Goal: Complete application form: Complete application form

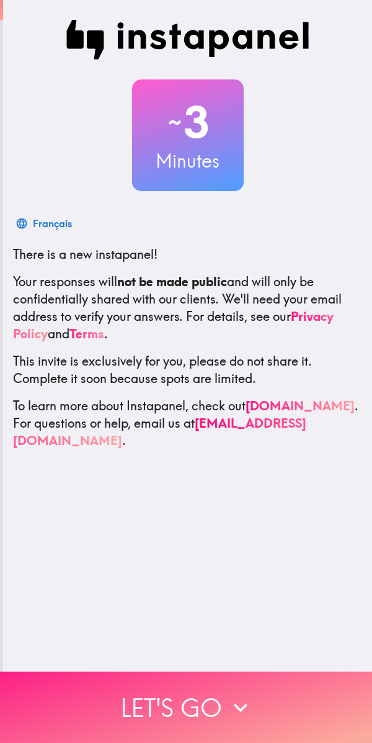
click at [270, 706] on button "Let's go" at bounding box center [186, 707] width 372 height 71
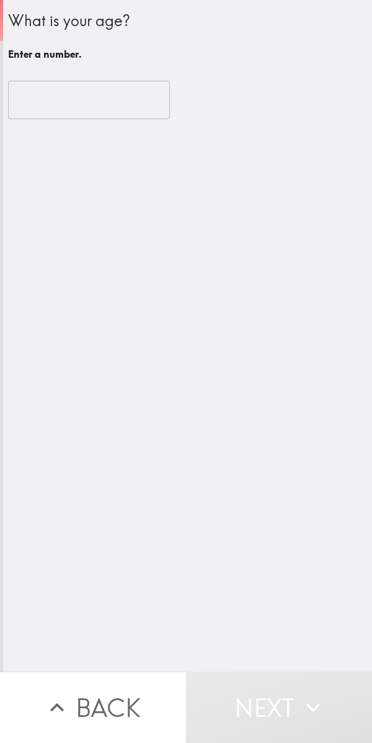
click at [110, 101] on input "number" at bounding box center [89, 100] width 162 height 38
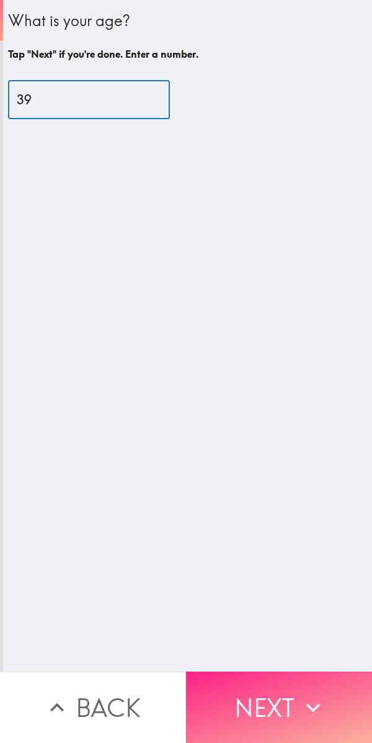
type input "39"
click at [277, 713] on button "Next" at bounding box center [279, 707] width 186 height 71
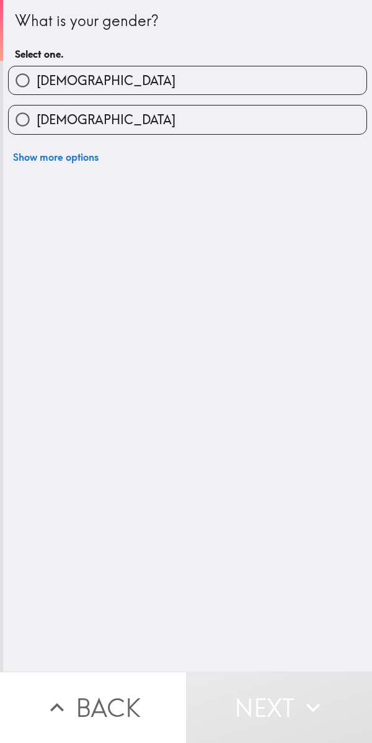
click at [303, 69] on label "[DEMOGRAPHIC_DATA]" at bounding box center [188, 80] width 358 height 28
click at [37, 69] on input "[DEMOGRAPHIC_DATA]" at bounding box center [23, 80] width 28 height 28
radio input "true"
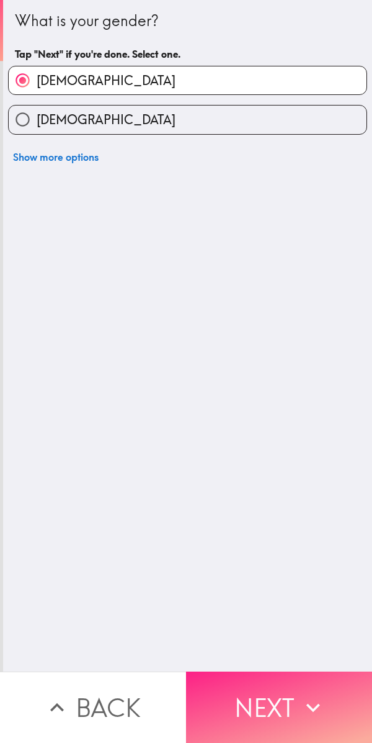
click at [281, 711] on button "Next" at bounding box center [279, 707] width 186 height 71
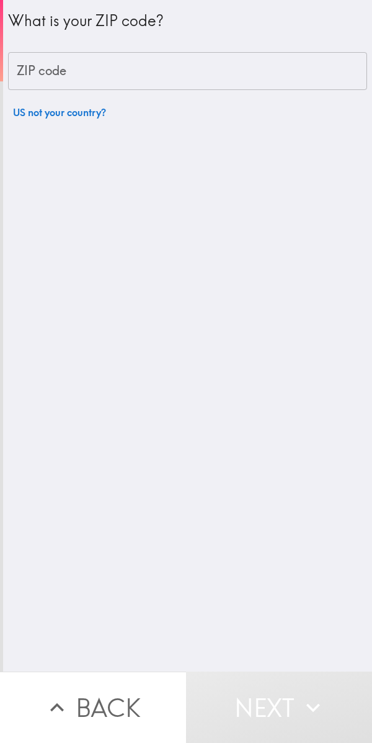
click at [256, 63] on input "ZIP code" at bounding box center [187, 71] width 359 height 38
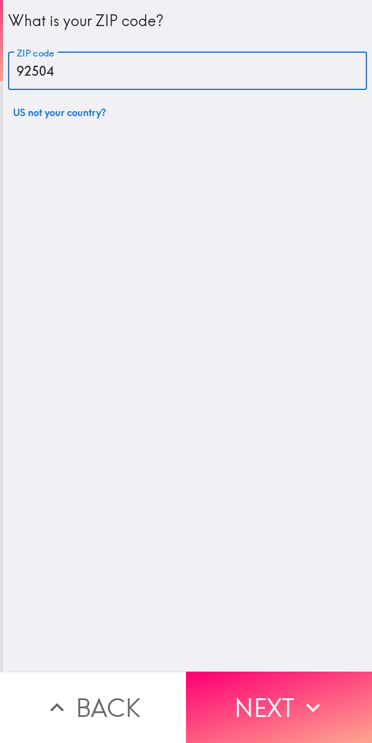
type input "92504"
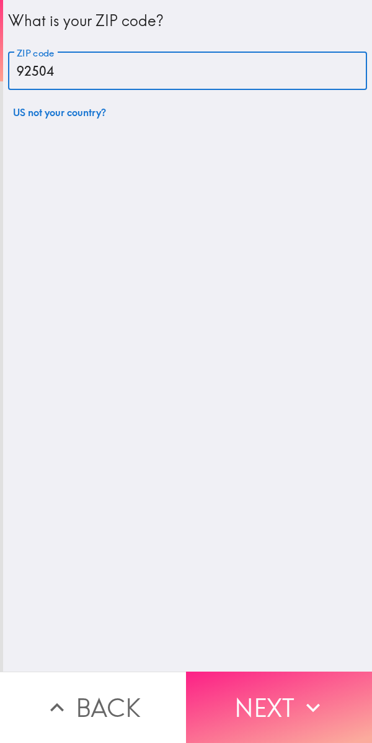
click at [267, 695] on button "Next" at bounding box center [279, 707] width 186 height 71
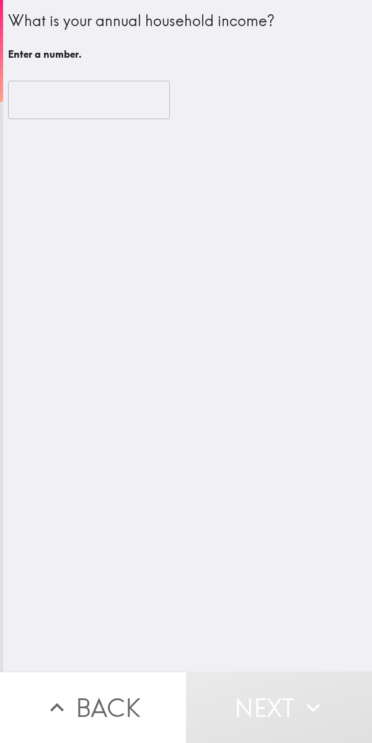
click at [110, 104] on input "number" at bounding box center [89, 100] width 162 height 38
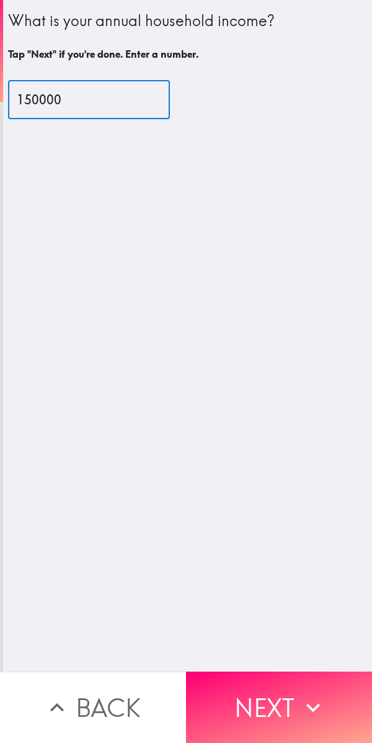
type input "150000"
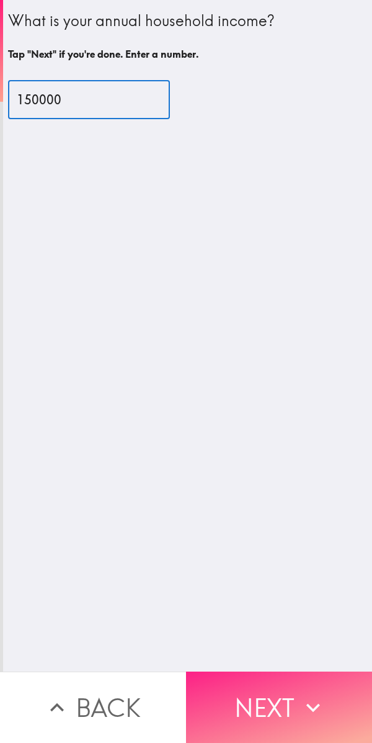
click at [269, 684] on button "Next" at bounding box center [279, 707] width 186 height 71
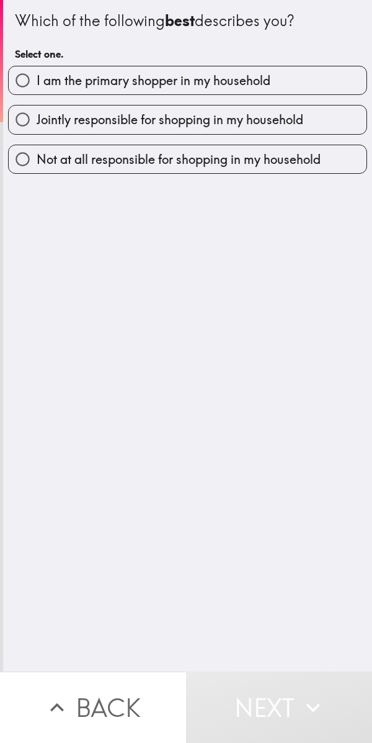
click at [304, 82] on label "I am the primary shopper in my household" at bounding box center [188, 80] width 358 height 28
click at [37, 82] on input "I am the primary shopper in my household" at bounding box center [23, 80] width 28 height 28
radio input "true"
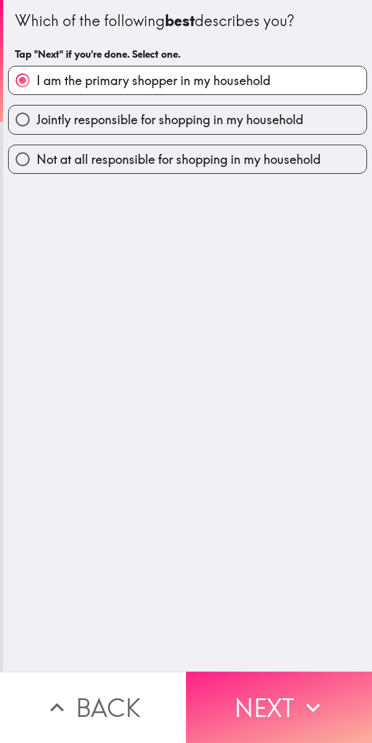
click at [280, 693] on button "Next" at bounding box center [279, 707] width 186 height 71
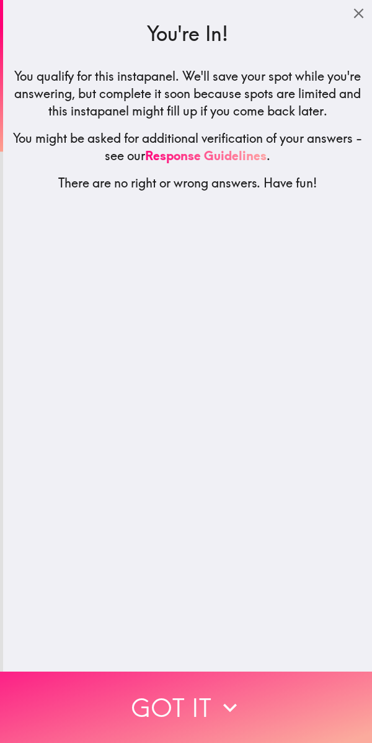
click at [259, 688] on button "Got it" at bounding box center [186, 707] width 372 height 71
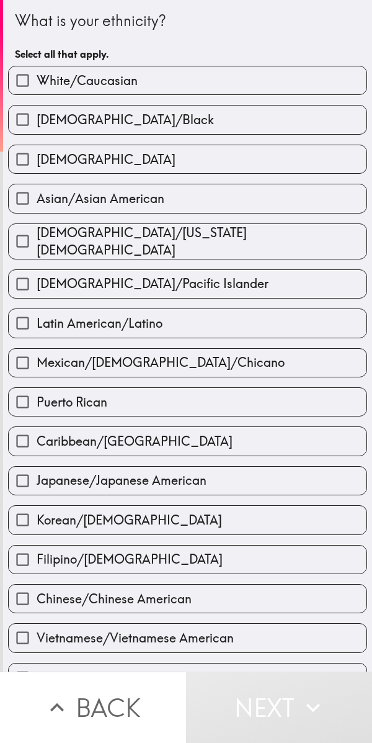
click at [296, 89] on label "White/Caucasian" at bounding box center [188, 80] width 358 height 28
click at [37, 89] on input "White/Caucasian" at bounding box center [23, 80] width 28 height 28
checkbox input "true"
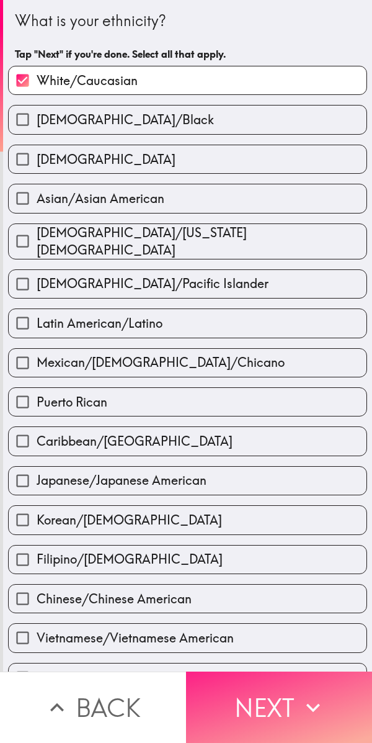
click at [272, 692] on button "Next" at bounding box center [279, 707] width 186 height 71
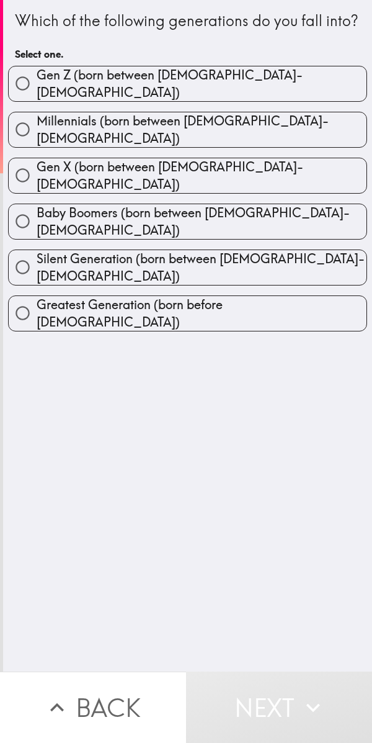
click at [295, 187] on label "Gen X (born between [DEMOGRAPHIC_DATA]-[DEMOGRAPHIC_DATA])" at bounding box center [188, 175] width 358 height 35
click at [37, 187] on input "Gen X (born between [DEMOGRAPHIC_DATA]-[DEMOGRAPHIC_DATA])" at bounding box center [23, 175] width 28 height 28
radio input "true"
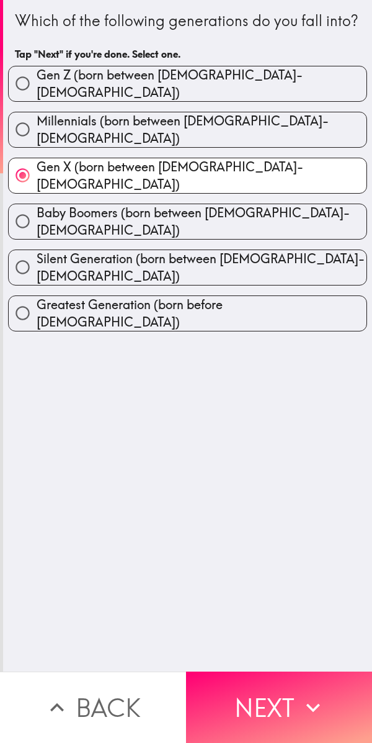
click at [301, 184] on label "Gen X (born between [DEMOGRAPHIC_DATA]-[DEMOGRAPHIC_DATA])" at bounding box center [188, 175] width 358 height 35
click at [37, 184] on input "Gen X (born between [DEMOGRAPHIC_DATA]-[DEMOGRAPHIC_DATA])" at bounding box center [23, 175] width 28 height 28
click at [307, 140] on label "Millennials (born between [DEMOGRAPHIC_DATA]-[DEMOGRAPHIC_DATA])" at bounding box center [188, 129] width 358 height 35
click at [37, 140] on input "Millennials (born between [DEMOGRAPHIC_DATA]-[DEMOGRAPHIC_DATA])" at bounding box center [23, 129] width 28 height 28
radio input "true"
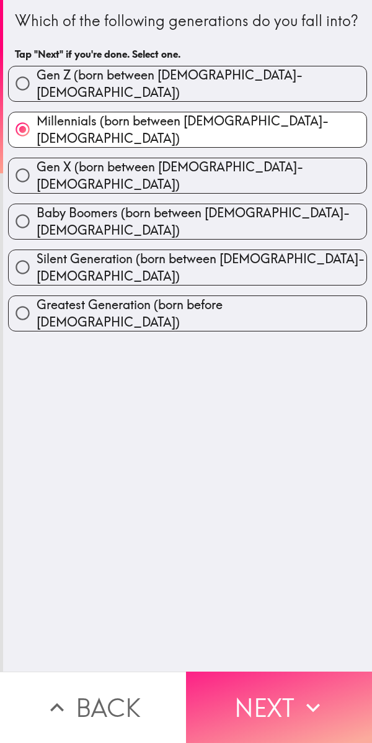
click at [292, 698] on button "Next" at bounding box center [279, 707] width 186 height 71
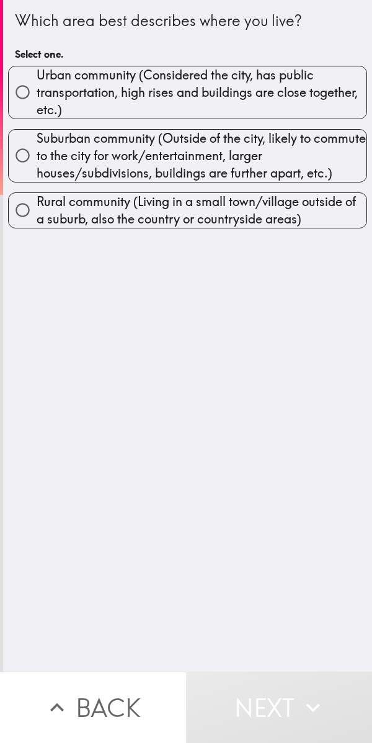
click at [297, 106] on span "Urban community (Considered the city, has public transportation, high rises and…" at bounding box center [202, 92] width 330 height 52
click at [37, 106] on input "Urban community (Considered the city, has public transportation, high rises and…" at bounding box center [23, 92] width 28 height 28
radio input "true"
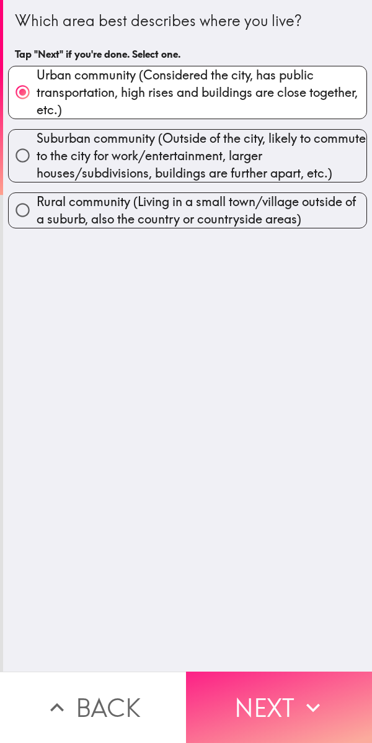
click at [301, 704] on icon "button" at bounding box center [313, 707] width 27 height 27
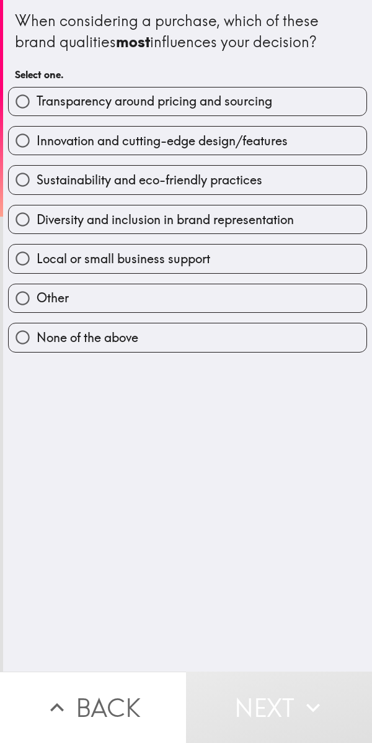
click at [303, 137] on label "Innovation and cutting-edge design/features" at bounding box center [188, 141] width 358 height 28
click at [37, 137] on input "Innovation and cutting-edge design/features" at bounding box center [23, 141] width 28 height 28
radio input "true"
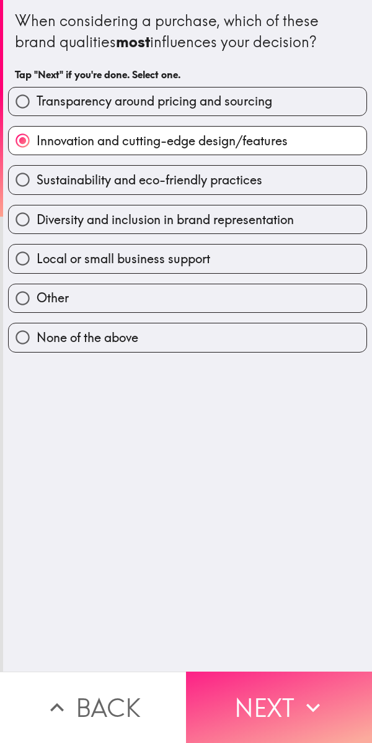
click at [294, 700] on button "Next" at bounding box center [279, 707] width 186 height 71
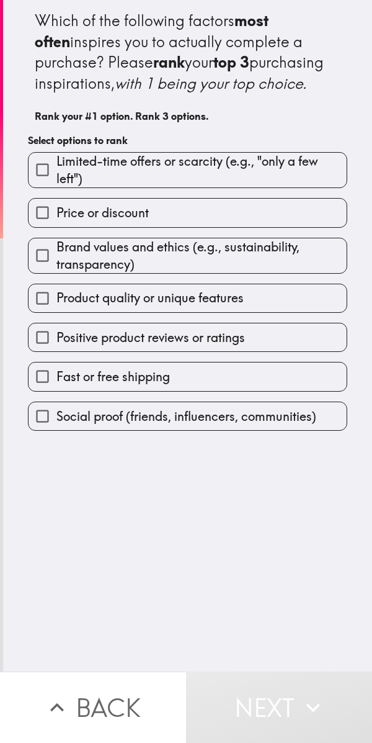
click at [202, 425] on span "Social proof (friends, influencers, communities)" at bounding box center [186, 416] width 260 height 17
click at [56, 430] on input "Social proof (friends, influencers, communities)" at bounding box center [43, 416] width 28 height 28
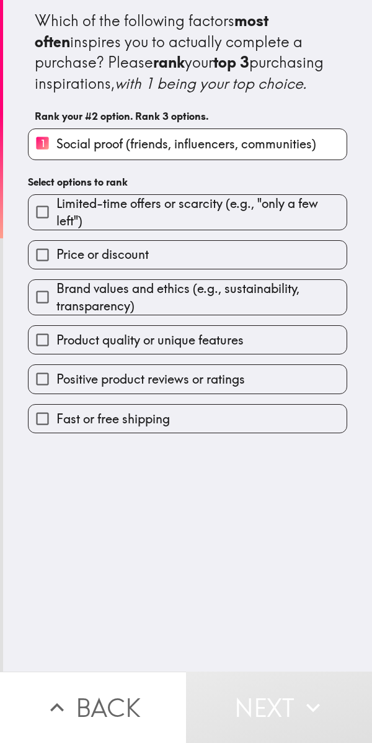
click at [165, 315] on span "Brand values and ethics (e.g., sustainability, transparency)" at bounding box center [201, 297] width 291 height 35
click at [56, 311] on input "Brand values and ethics (e.g., sustainability, transparency)" at bounding box center [43, 297] width 28 height 28
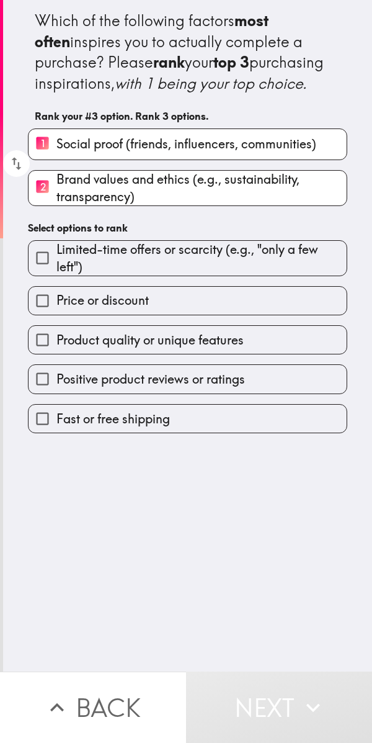
click at [165, 388] on span "Positive product reviews or ratings" at bounding box center [150, 379] width 189 height 17
click at [56, 393] on input "Positive product reviews or ratings" at bounding box center [43, 379] width 28 height 28
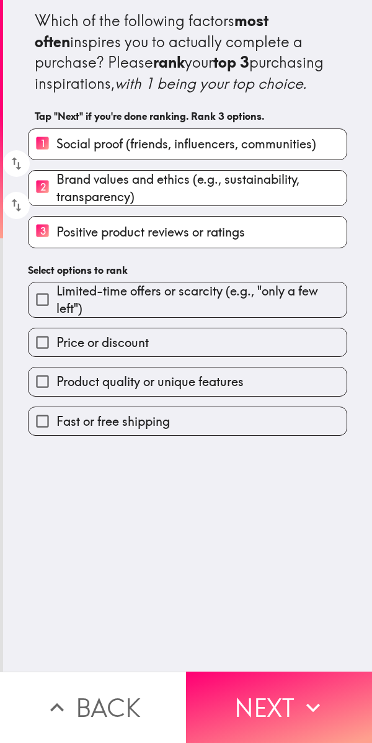
click at [153, 356] on label "Price or discount" at bounding box center [188, 342] width 318 height 28
click at [56, 356] on input "Price or discount" at bounding box center [43, 342] width 28 height 28
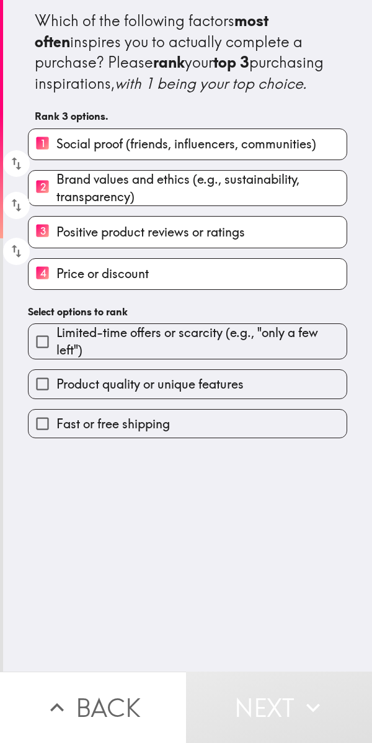
click at [181, 289] on label "4 Price or discount" at bounding box center [188, 274] width 318 height 30
click at [56, 289] on input "4 Price or discount" at bounding box center [43, 274] width 28 height 30
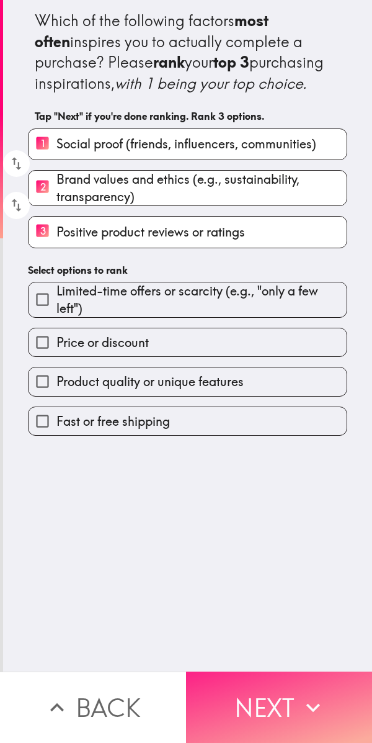
click at [303, 705] on icon "button" at bounding box center [313, 707] width 27 height 27
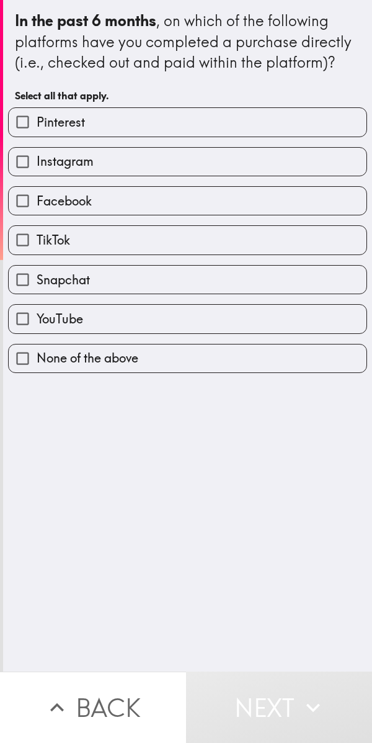
click at [274, 323] on label "YouTube" at bounding box center [188, 319] width 358 height 28
click at [37, 323] on input "YouTube" at bounding box center [23, 319] width 28 height 28
checkbox input "true"
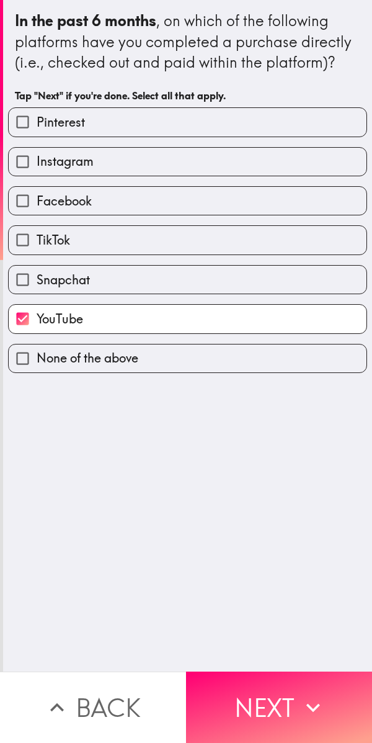
click at [222, 287] on label "Snapchat" at bounding box center [188, 280] width 358 height 28
click at [37, 287] on input "Snapchat" at bounding box center [23, 280] width 28 height 28
checkbox input "true"
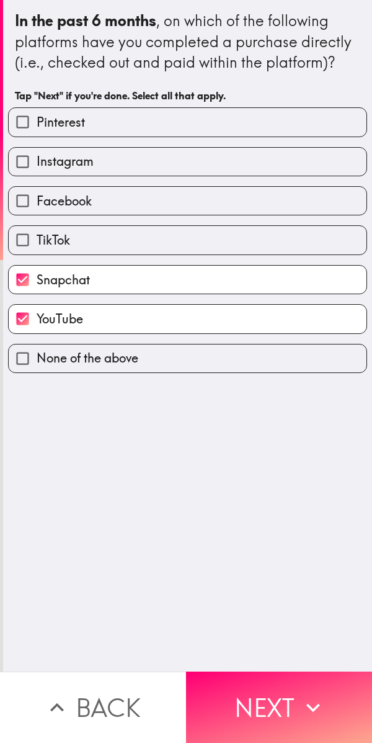
click at [213, 245] on label "TikTok" at bounding box center [188, 240] width 358 height 28
click at [37, 245] on input "TikTok" at bounding box center [23, 240] width 28 height 28
checkbox input "true"
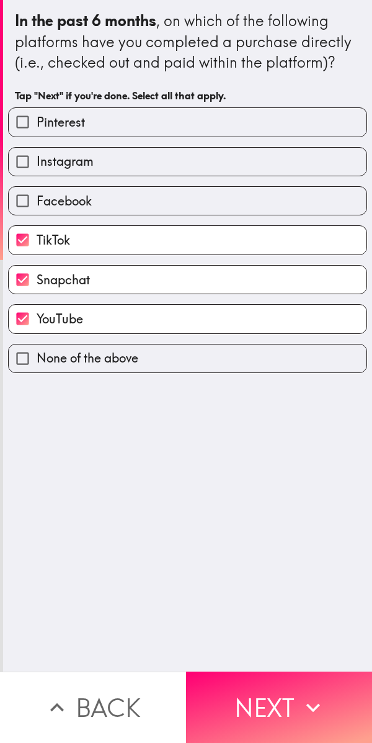
click at [209, 205] on label "Facebook" at bounding box center [188, 201] width 358 height 28
click at [37, 205] on input "Facebook" at bounding box center [23, 201] width 28 height 28
checkbox input "true"
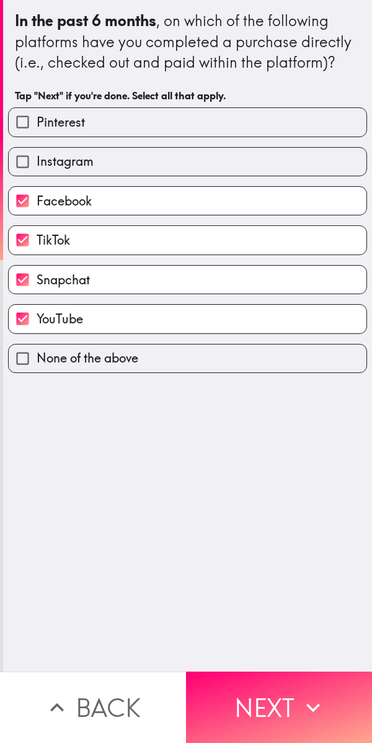
click at [248, 160] on label "Instagram" at bounding box center [188, 162] width 358 height 28
click at [37, 160] on input "Instagram" at bounding box center [23, 162] width 28 height 28
checkbox input "true"
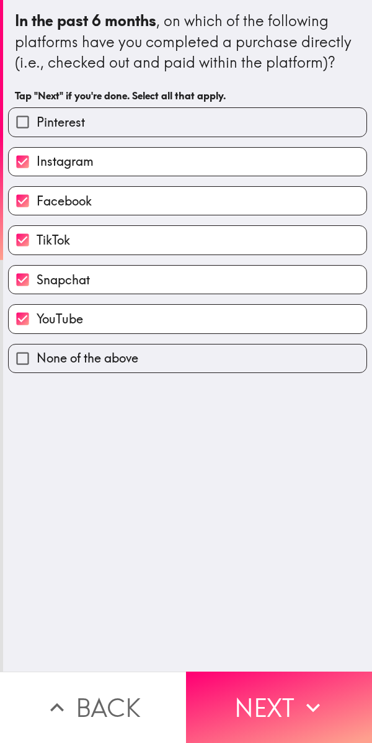
click at [254, 117] on label "Pinterest" at bounding box center [188, 122] width 358 height 28
click at [37, 117] on input "Pinterest" at bounding box center [23, 122] width 28 height 28
checkbox input "true"
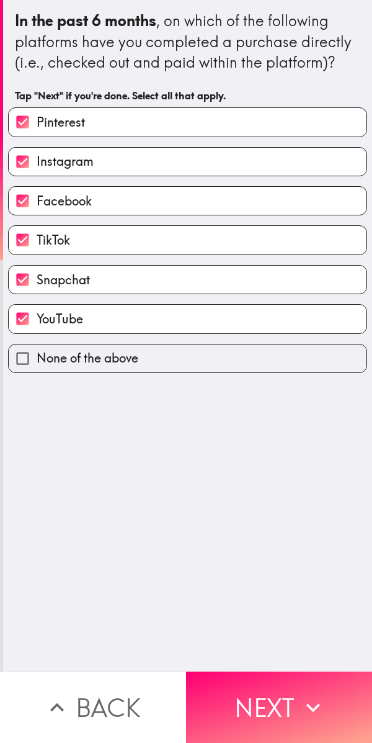
click at [222, 283] on label "Snapchat" at bounding box center [188, 280] width 358 height 28
click at [37, 283] on input "Snapchat" at bounding box center [23, 280] width 28 height 28
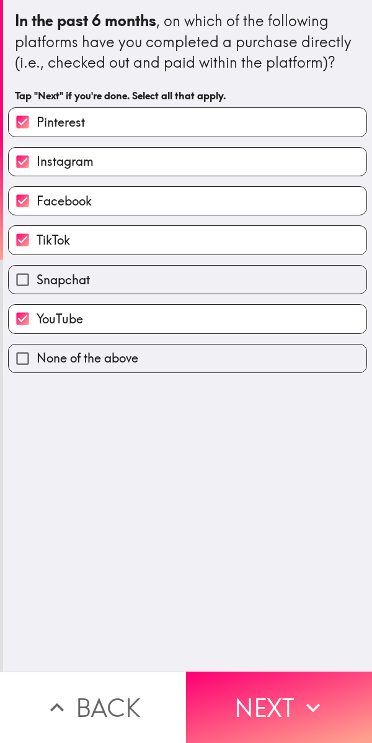
click at [222, 284] on label "Snapchat" at bounding box center [188, 280] width 358 height 28
click at [37, 284] on input "Snapchat" at bounding box center [23, 280] width 28 height 28
checkbox input "true"
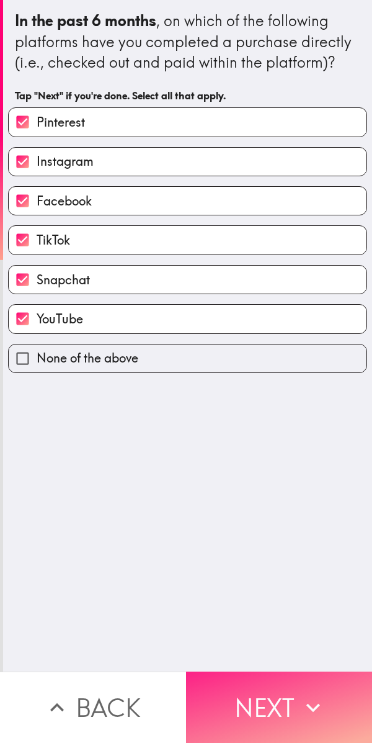
click at [313, 701] on icon "button" at bounding box center [313, 707] width 27 height 27
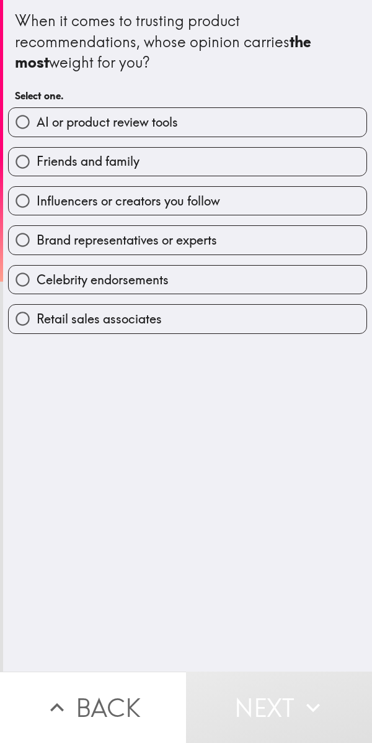
click at [255, 243] on label "Brand representatives or experts" at bounding box center [188, 240] width 358 height 28
click at [37, 243] on input "Brand representatives or experts" at bounding box center [23, 240] width 28 height 28
radio input "true"
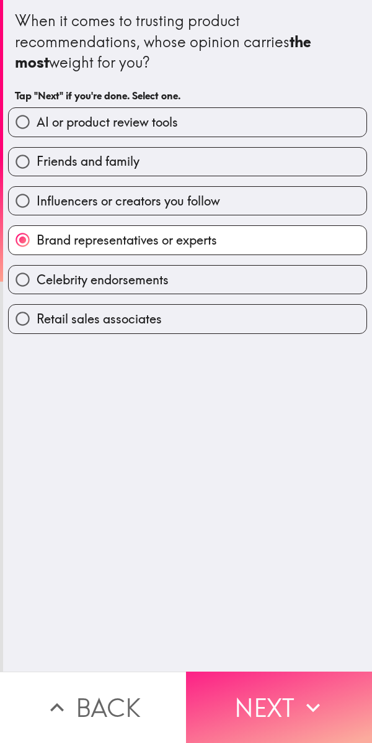
click at [279, 691] on button "Next" at bounding box center [279, 707] width 186 height 71
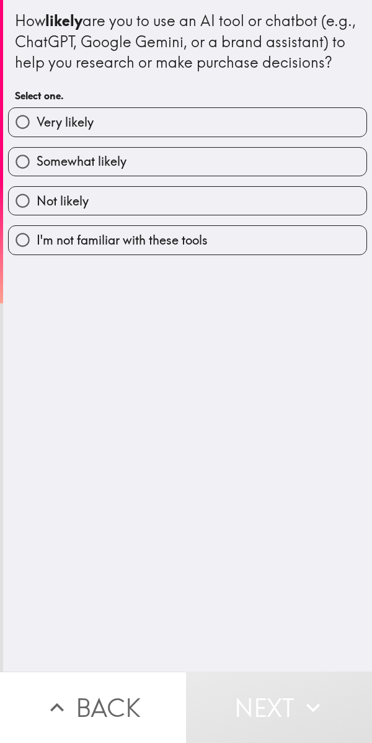
click at [286, 136] on label "Very likely" at bounding box center [188, 122] width 358 height 28
click at [37, 136] on input "Very likely" at bounding box center [23, 122] width 28 height 28
radio input "true"
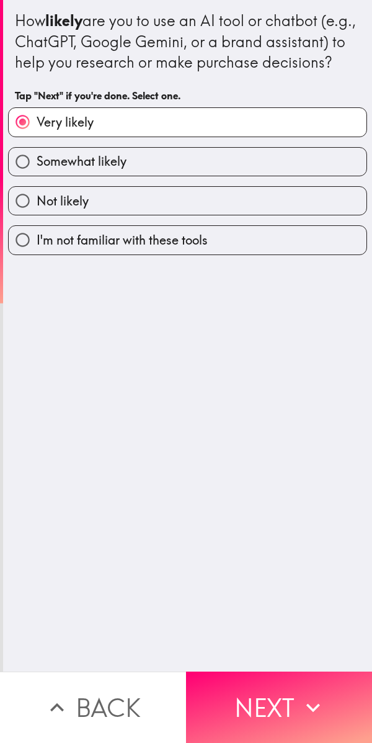
click at [206, 176] on label "Somewhat likely" at bounding box center [188, 162] width 358 height 28
click at [37, 176] on input "Somewhat likely" at bounding box center [23, 162] width 28 height 28
radio input "true"
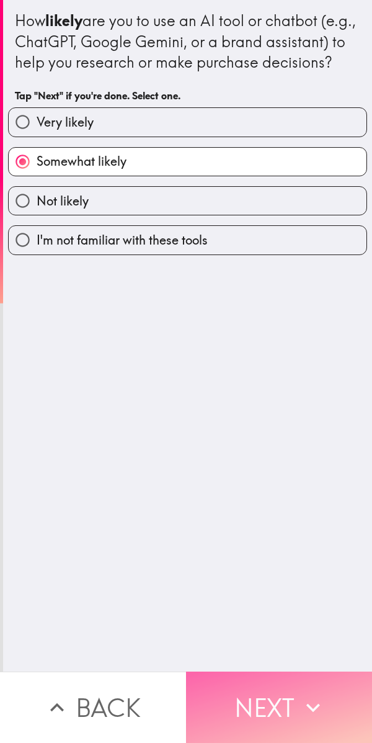
click at [281, 695] on button "Next" at bounding box center [279, 707] width 186 height 71
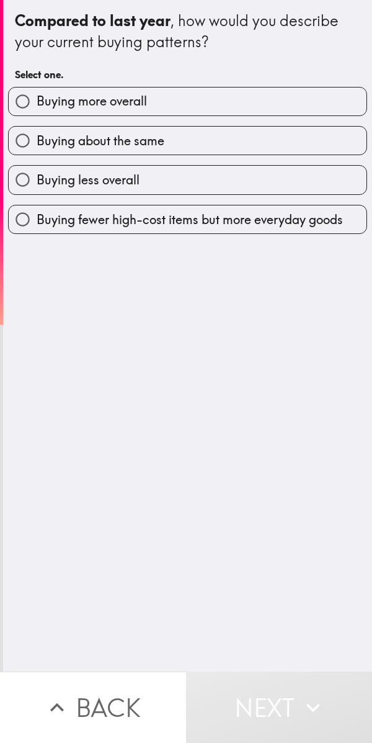
click at [243, 91] on label "Buying more overall" at bounding box center [188, 102] width 358 height 28
click at [37, 91] on input "Buying more overall" at bounding box center [23, 102] width 28 height 28
radio input "true"
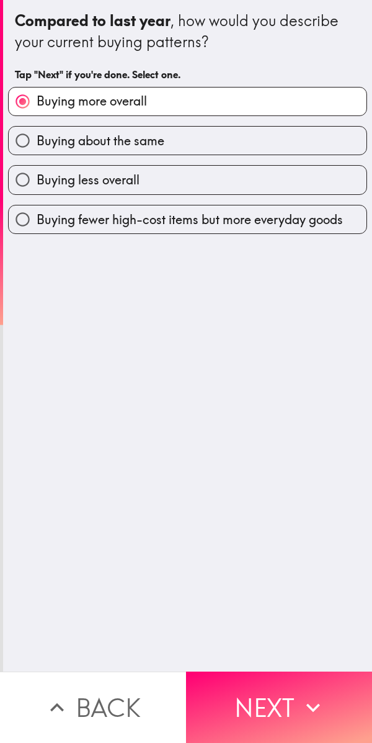
click at [236, 137] on label "Buying about the same" at bounding box center [188, 141] width 358 height 28
click at [37, 137] on input "Buying about the same" at bounding box center [23, 141] width 28 height 28
radio input "true"
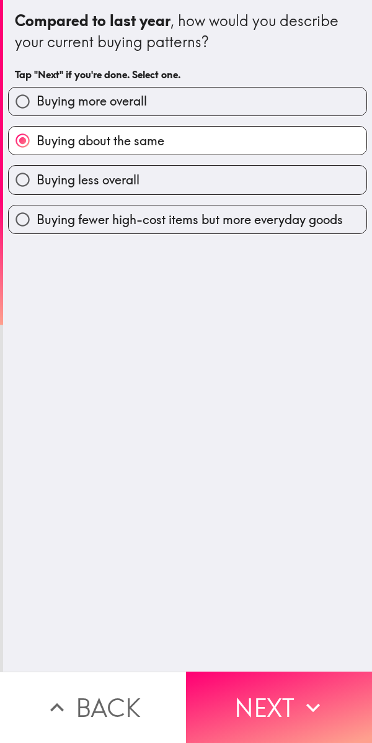
click at [251, 97] on label "Buying more overall" at bounding box center [188, 102] width 358 height 28
click at [37, 97] on input "Buying more overall" at bounding box center [23, 102] width 28 height 28
radio input "true"
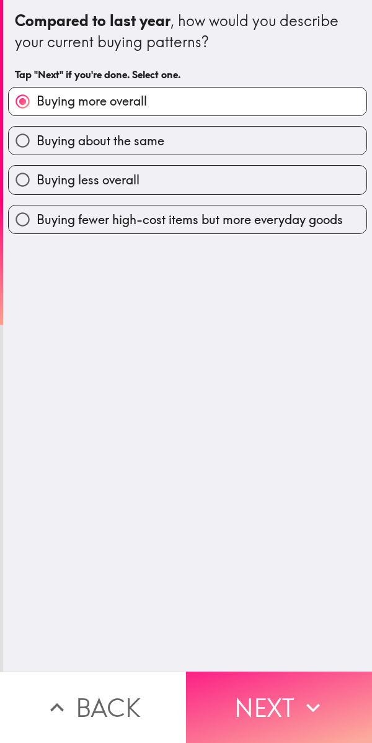
click at [268, 697] on button "Next" at bounding box center [279, 707] width 186 height 71
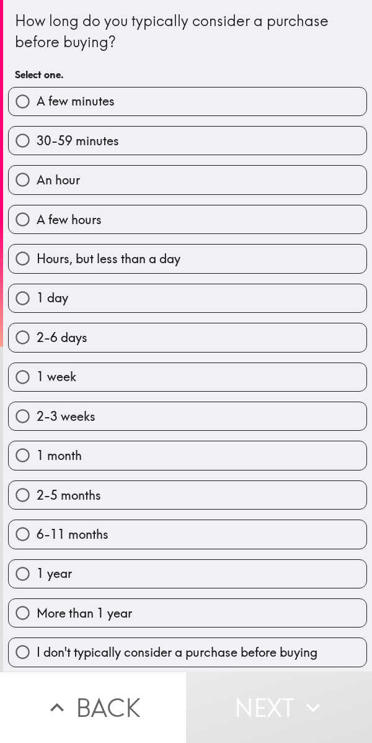
click at [237, 345] on label "2-6 days" at bounding box center [188, 337] width 358 height 28
click at [37, 345] on input "2-6 days" at bounding box center [23, 337] width 28 height 28
radio input "true"
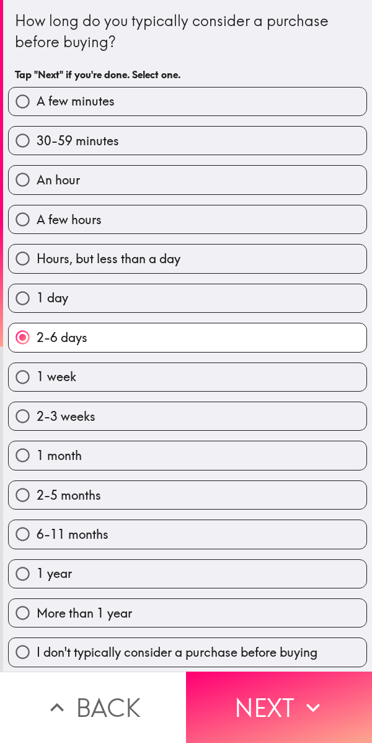
click at [225, 302] on label "1 day" at bounding box center [188, 298] width 358 height 28
click at [37, 302] on input "1 day" at bounding box center [23, 298] width 28 height 28
radio input "true"
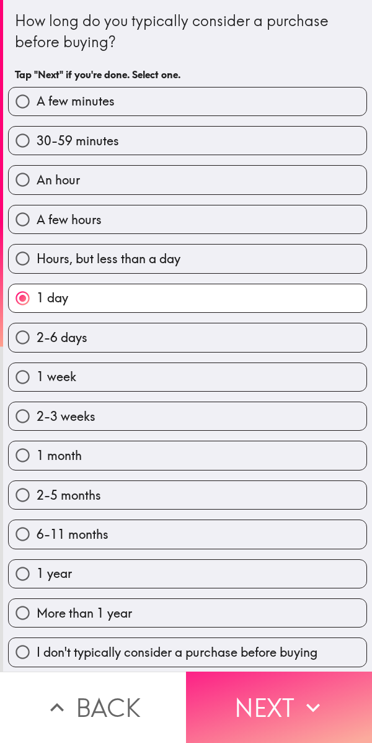
click at [262, 695] on button "Next" at bounding box center [279, 707] width 186 height 71
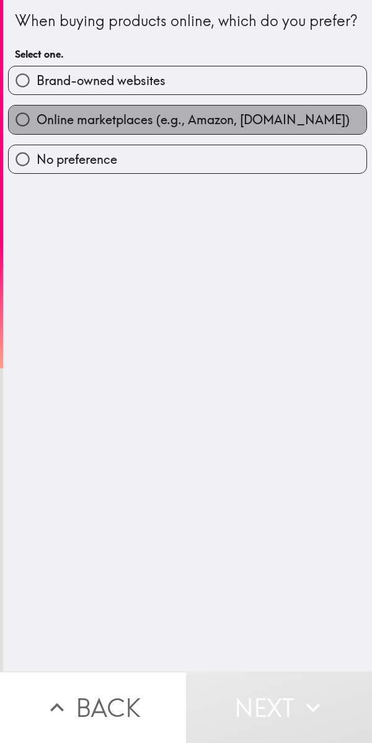
click at [246, 129] on span "Online marketplaces (e.g., Amazon, [DOMAIN_NAME])" at bounding box center [193, 119] width 313 height 17
click at [37, 133] on input "Online marketplaces (e.g., Amazon, [DOMAIN_NAME])" at bounding box center [23, 120] width 28 height 28
radio input "true"
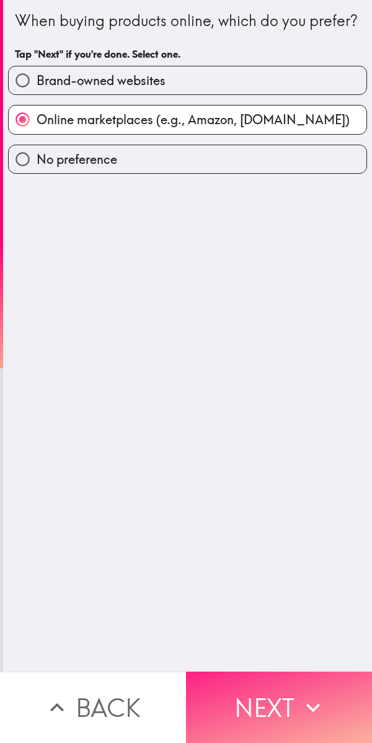
click at [273, 704] on button "Next" at bounding box center [279, 707] width 186 height 71
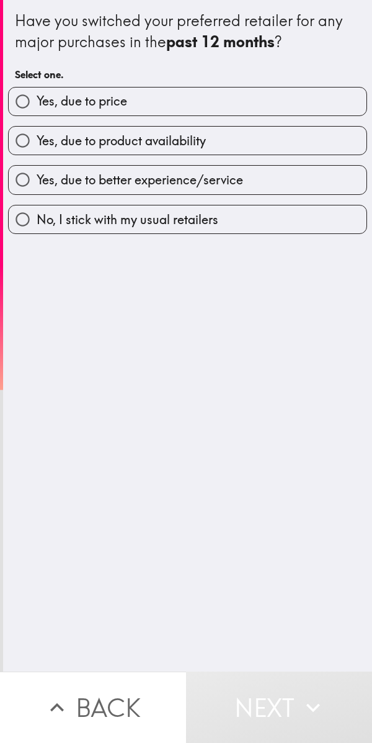
click at [336, 440] on div "Have you switched your preferred retailer for any major purchases in the past 1…" at bounding box center [187, 336] width 369 height 672
click at [260, 95] on label "Yes, due to price" at bounding box center [188, 102] width 358 height 28
click at [37, 95] on input "Yes, due to price" at bounding box center [23, 102] width 28 height 28
radio input "true"
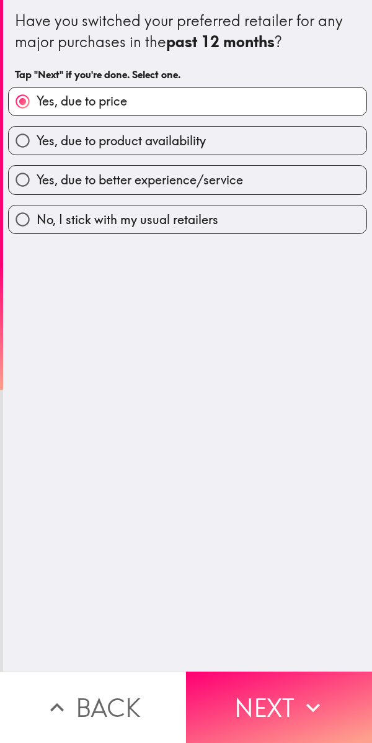
click at [271, 142] on label "Yes, due to product availability" at bounding box center [188, 141] width 358 height 28
click at [37, 142] on input "Yes, due to product availability" at bounding box center [23, 141] width 28 height 28
radio input "true"
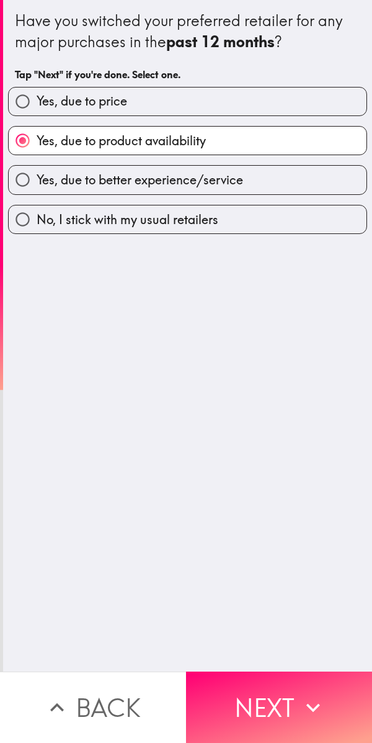
click at [271, 191] on label "Yes, due to better experience/service" at bounding box center [188, 180] width 358 height 28
click at [37, 191] on input "Yes, due to better experience/service" at bounding box center [23, 180] width 28 height 28
radio input "true"
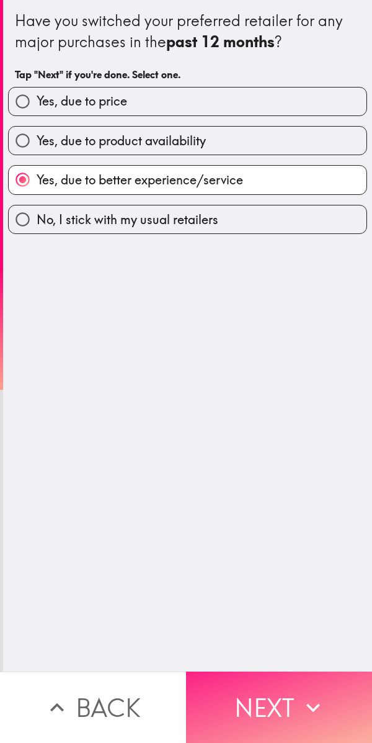
click at [268, 692] on button "Next" at bounding box center [279, 707] width 186 height 71
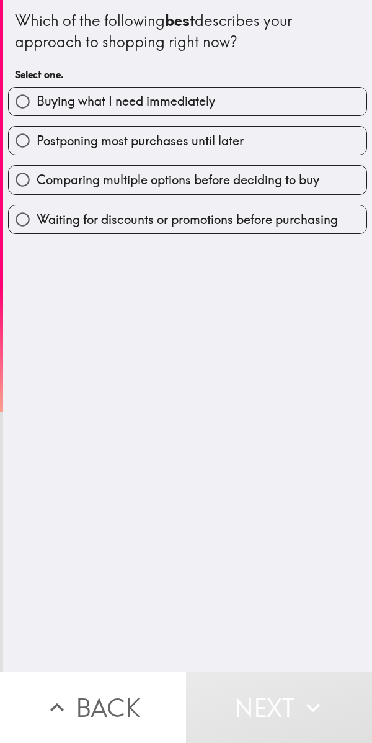
click at [285, 102] on label "Buying what I need immediately" at bounding box center [188, 102] width 358 height 28
click at [37, 102] on input "Buying what I need immediately" at bounding box center [23, 102] width 28 height 28
radio input "true"
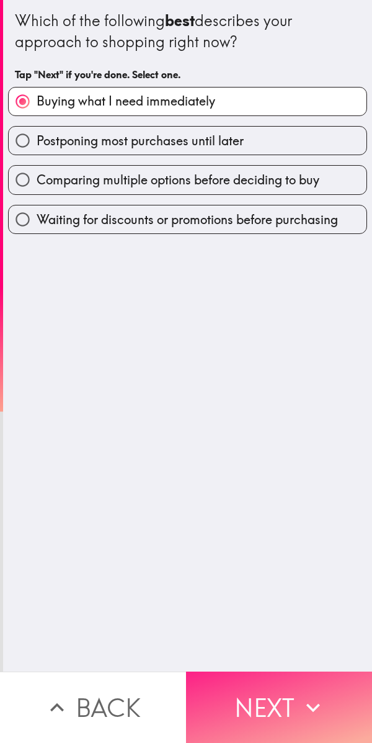
click at [259, 681] on button "Next" at bounding box center [279, 707] width 186 height 71
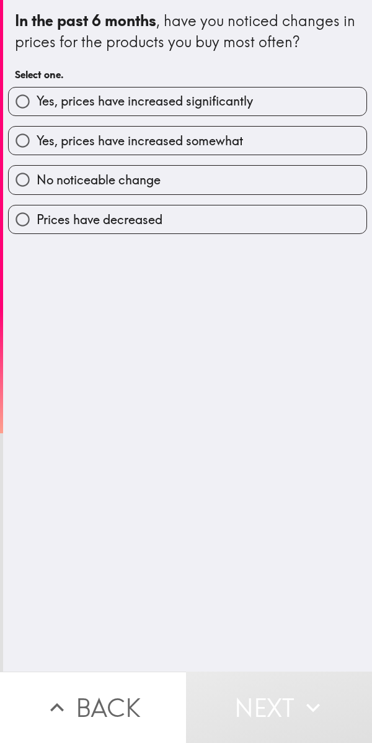
click at [274, 96] on label "Yes, prices have increased significantly" at bounding box center [188, 102] width 358 height 28
click at [37, 96] on input "Yes, prices have increased significantly" at bounding box center [23, 102] width 28 height 28
radio input "true"
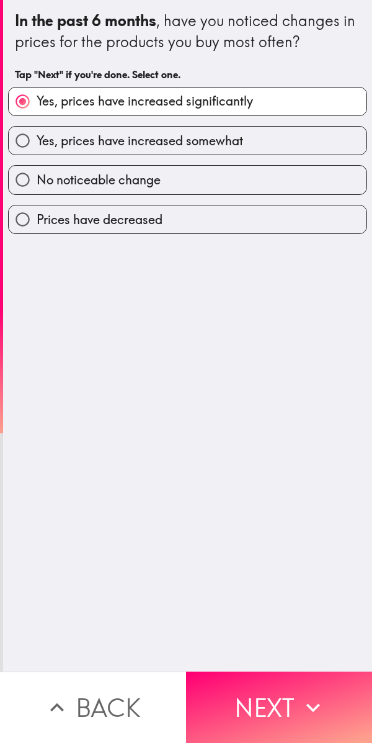
click at [308, 109] on label "Yes, prices have increased significantly" at bounding box center [188, 102] width 358 height 28
click at [37, 109] on input "Yes, prices have increased significantly" at bounding box center [23, 102] width 28 height 28
click at [286, 145] on label "Yes, prices have increased somewhat" at bounding box center [188, 141] width 358 height 28
click at [37, 145] on input "Yes, prices have increased somewhat" at bounding box center [23, 141] width 28 height 28
radio input "true"
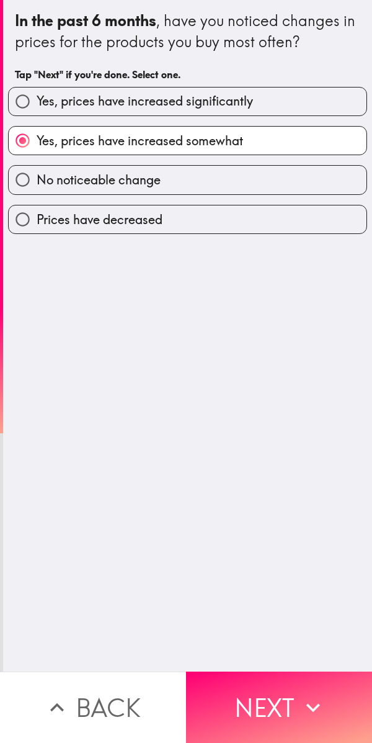
click at [297, 99] on label "Yes, prices have increased significantly" at bounding box center [188, 102] width 358 height 28
click at [37, 99] on input "Yes, prices have increased significantly" at bounding box center [23, 102] width 28 height 28
radio input "true"
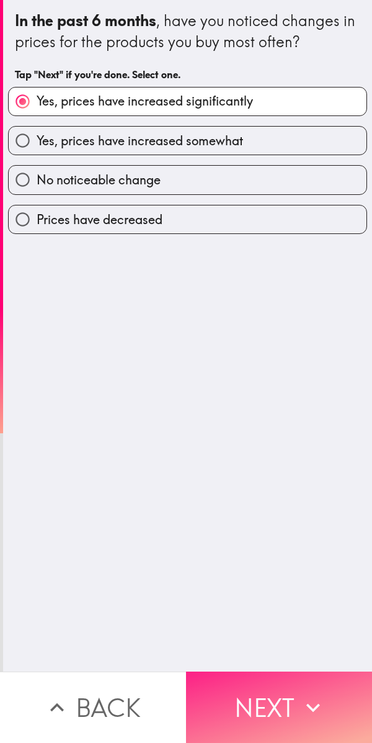
click at [286, 705] on button "Next" at bounding box center [279, 707] width 186 height 71
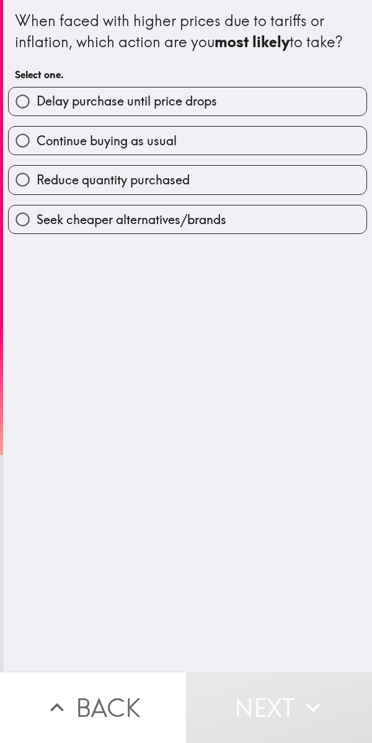
click at [302, 107] on label "Delay purchase until price drops" at bounding box center [188, 102] width 358 height 28
click at [37, 107] on input "Delay purchase until price drops" at bounding box center [23, 102] width 28 height 28
radio input "true"
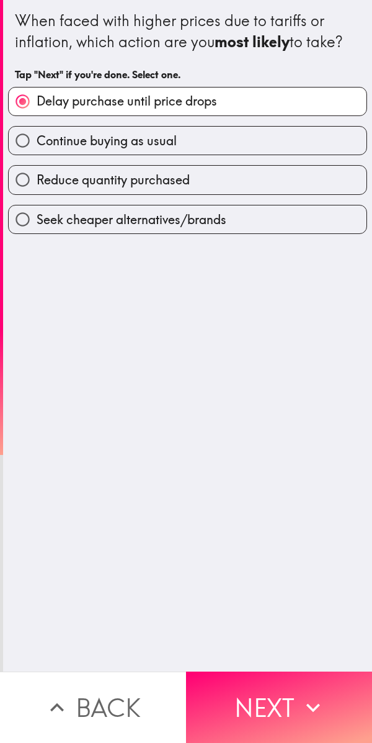
click at [277, 152] on label "Continue buying as usual" at bounding box center [188, 141] width 358 height 28
click at [37, 152] on input "Continue buying as usual" at bounding box center [23, 141] width 28 height 28
radio input "true"
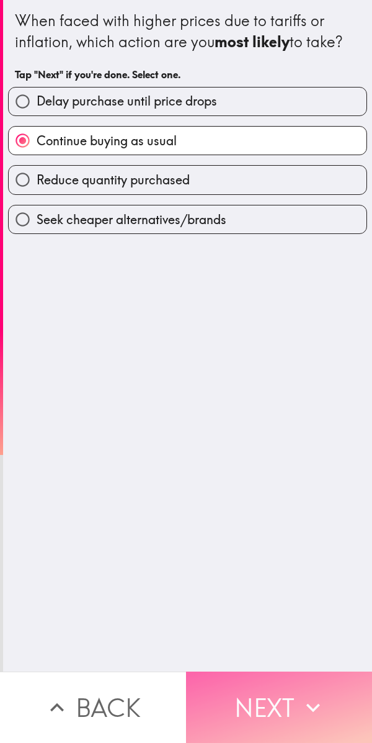
click at [276, 703] on button "Next" at bounding box center [279, 707] width 186 height 71
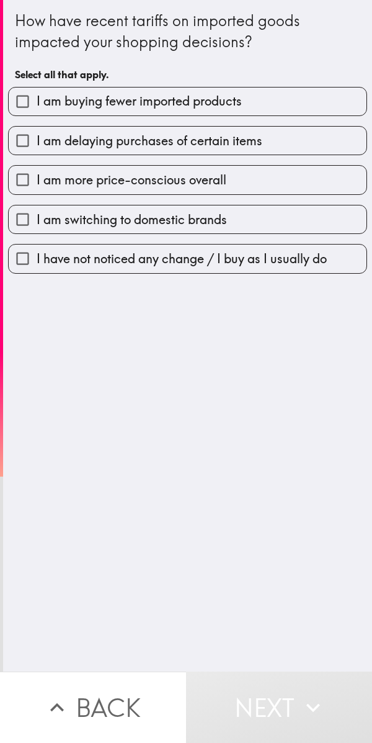
click at [265, 134] on label "I am delaying purchases of certain items" at bounding box center [188, 141] width 358 height 28
click at [37, 134] on input "I am delaying purchases of certain items" at bounding box center [23, 141] width 28 height 28
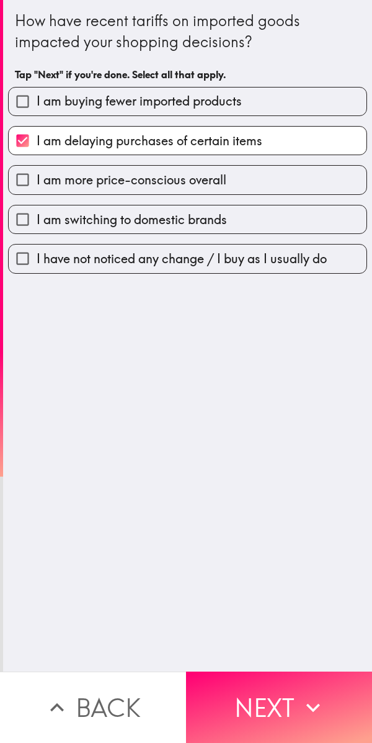
click at [268, 147] on label "I am delaying purchases of certain items" at bounding box center [188, 141] width 358 height 28
click at [37, 147] on input "I am delaying purchases of certain items" at bounding box center [23, 141] width 28 height 28
checkbox input "false"
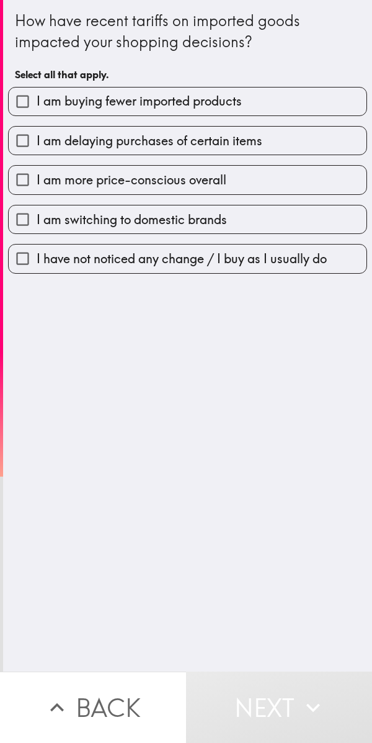
click at [246, 182] on label "I am more price-conscious overall" at bounding box center [188, 180] width 358 height 28
click at [37, 182] on input "I am more price-conscious overall" at bounding box center [23, 180] width 28 height 28
checkbox input "true"
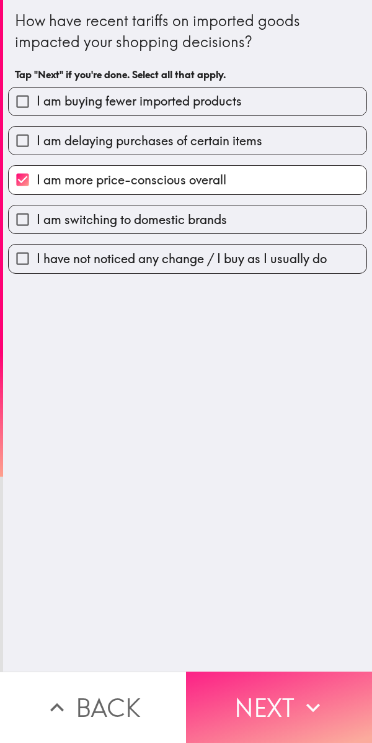
click at [262, 694] on button "Next" at bounding box center [279, 707] width 186 height 71
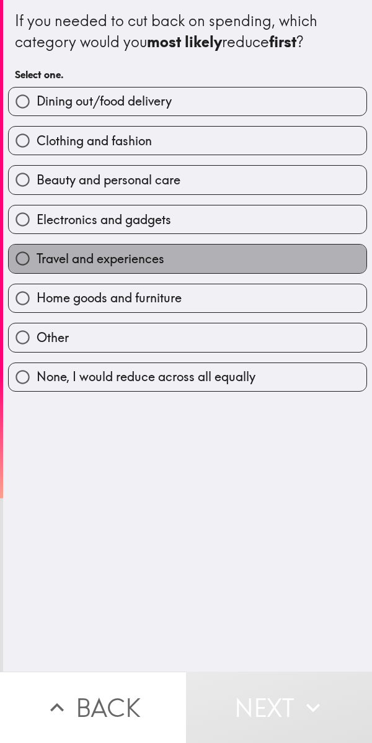
click at [255, 255] on label "Travel and experiences" at bounding box center [188, 259] width 358 height 28
click at [37, 255] on input "Travel and experiences" at bounding box center [23, 259] width 28 height 28
radio input "true"
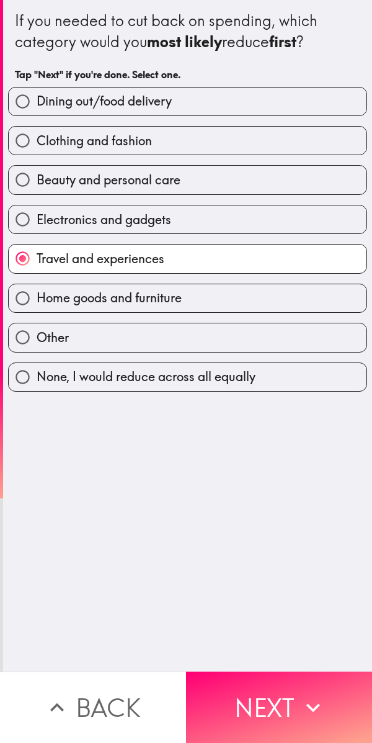
click at [258, 143] on label "Clothing and fashion" at bounding box center [188, 141] width 358 height 28
click at [37, 143] on input "Clothing and fashion" at bounding box center [23, 141] width 28 height 28
radio input "true"
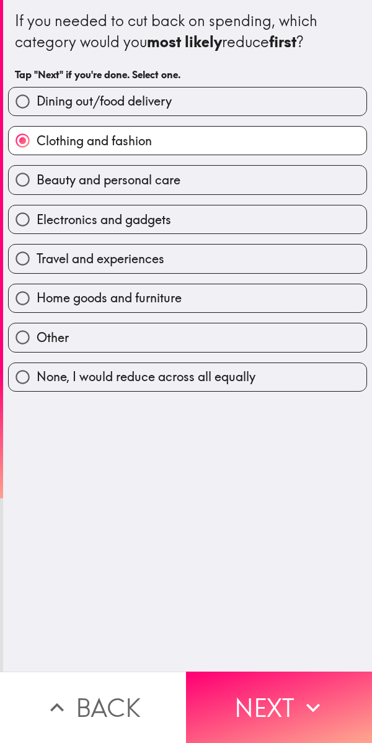
click at [259, 302] on label "Home goods and furniture" at bounding box center [188, 298] width 358 height 28
click at [37, 302] on input "Home goods and furniture" at bounding box center [23, 298] width 28 height 28
radio input "true"
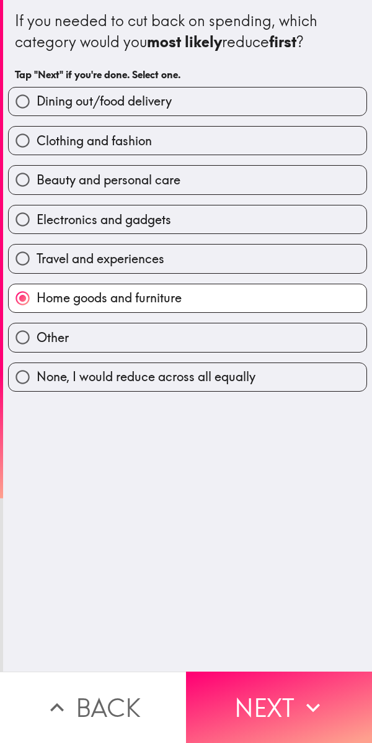
click at [260, 97] on label "Dining out/food delivery" at bounding box center [188, 102] width 358 height 28
click at [37, 97] on input "Dining out/food delivery" at bounding box center [23, 102] width 28 height 28
radio input "true"
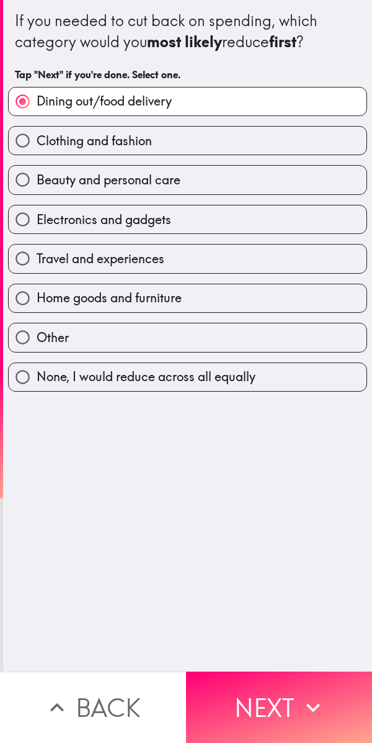
click at [239, 296] on label "Home goods and furniture" at bounding box center [188, 298] width 358 height 28
click at [37, 296] on input "Home goods and furniture" at bounding box center [23, 298] width 28 height 28
radio input "true"
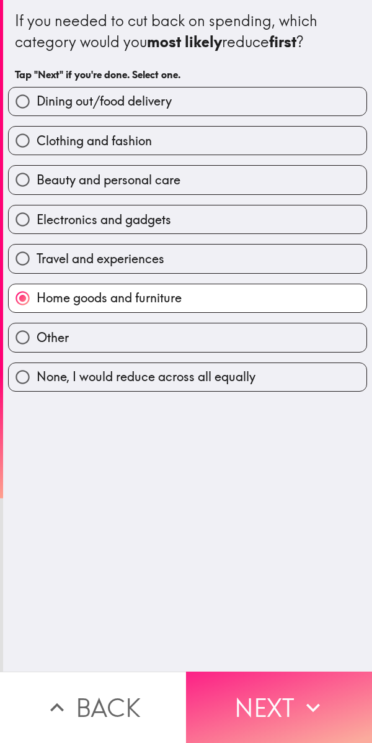
click at [331, 695] on button "Next" at bounding box center [279, 707] width 186 height 71
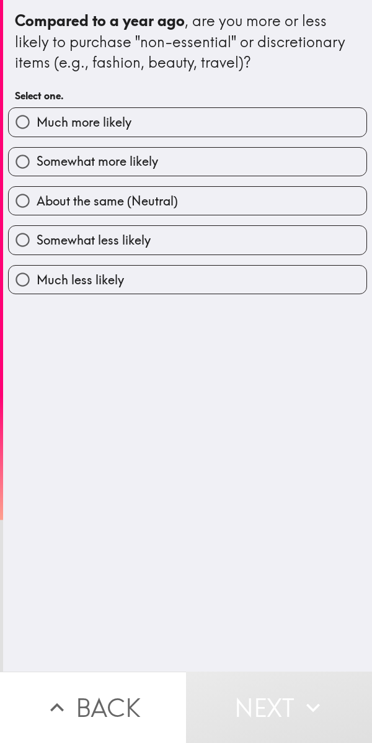
click at [192, 202] on label "About the same (Neutral)" at bounding box center [188, 201] width 358 height 28
click at [37, 202] on input "About the same (Neutral)" at bounding box center [23, 201] width 28 height 28
radio input "true"
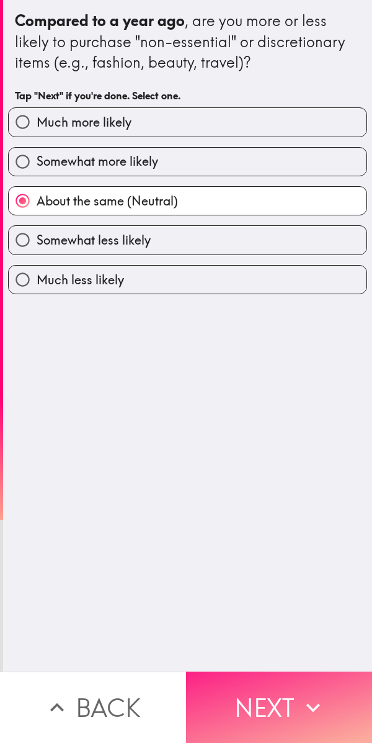
click at [304, 702] on icon "button" at bounding box center [313, 707] width 27 height 27
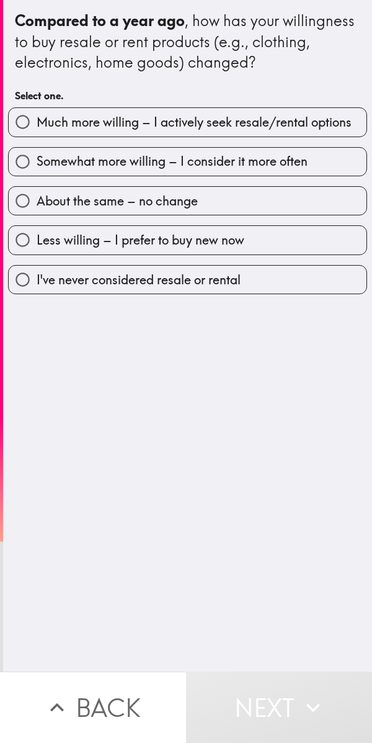
click at [292, 204] on label "About the same – no change" at bounding box center [188, 201] width 358 height 28
click at [37, 204] on input "About the same – no change" at bounding box center [23, 201] width 28 height 28
radio input "true"
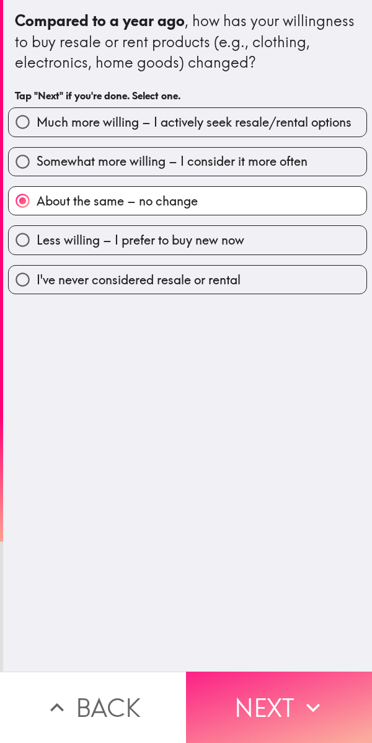
click at [315, 694] on icon "button" at bounding box center [313, 707] width 27 height 27
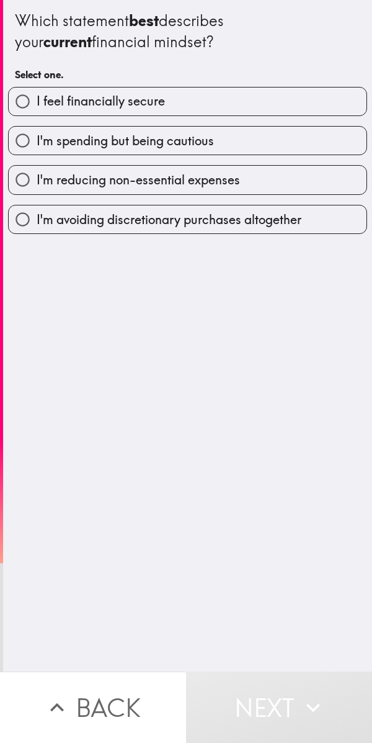
click at [284, 105] on label "I feel financially secure" at bounding box center [188, 102] width 358 height 28
click at [37, 105] on input "I feel financially secure" at bounding box center [23, 102] width 28 height 28
radio input "true"
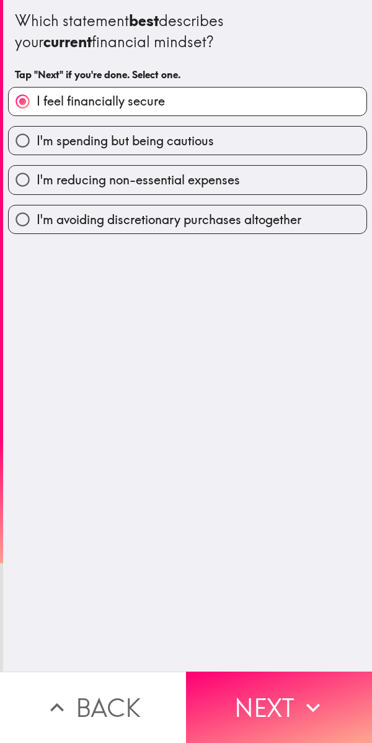
click at [298, 139] on label "I'm spending but being cautious" at bounding box center [188, 141] width 358 height 28
click at [37, 139] on input "I'm spending but being cautious" at bounding box center [23, 141] width 28 height 28
radio input "true"
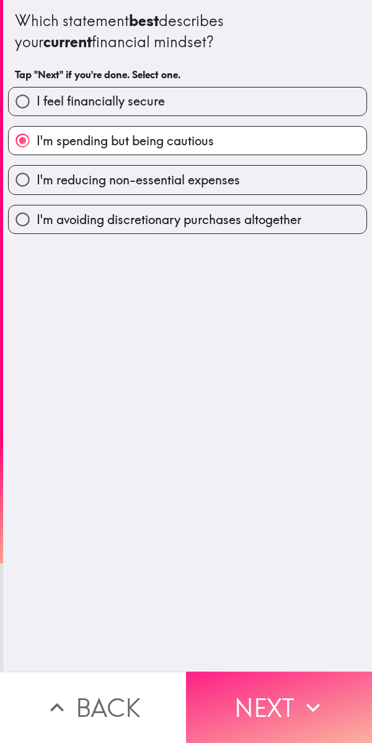
click at [274, 708] on button "Next" at bounding box center [279, 707] width 186 height 71
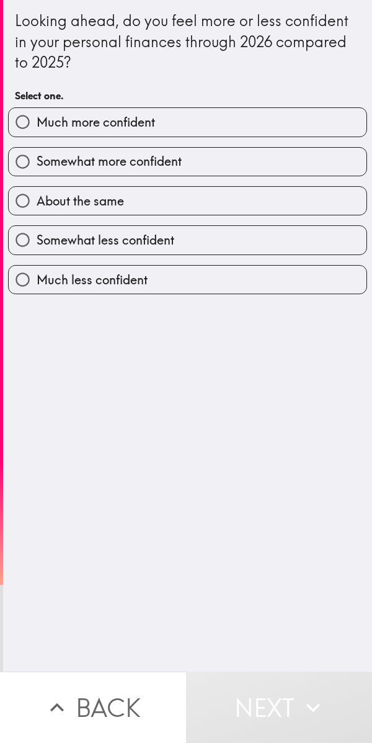
click at [253, 199] on label "About the same" at bounding box center [188, 201] width 358 height 28
click at [37, 199] on input "About the same" at bounding box center [23, 201] width 28 height 28
radio input "true"
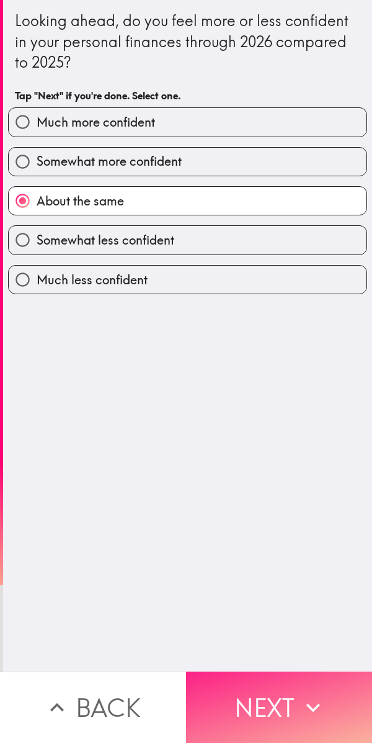
click at [258, 696] on button "Next" at bounding box center [279, 707] width 186 height 71
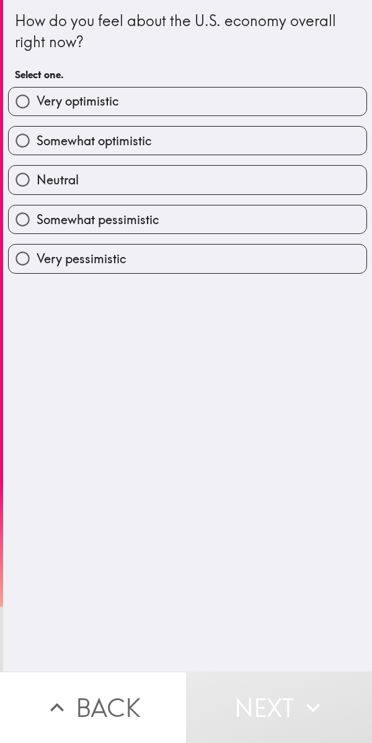
click at [286, 153] on label "Somewhat optimistic" at bounding box center [188, 141] width 358 height 28
click at [37, 153] on input "Somewhat optimistic" at bounding box center [23, 141] width 28 height 28
radio input "true"
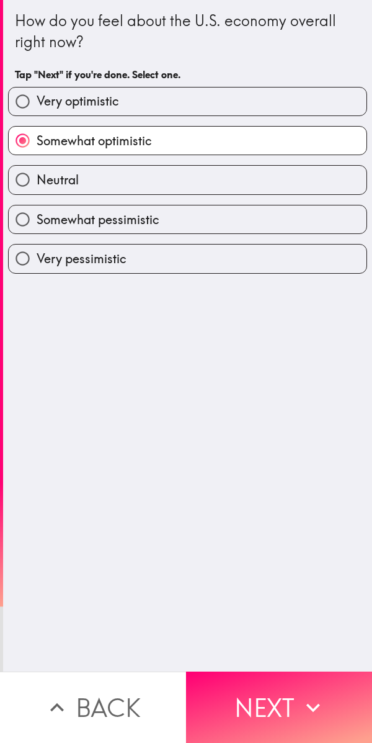
click at [302, 88] on label "Very optimistic" at bounding box center [188, 102] width 358 height 28
click at [37, 88] on input "Very optimistic" at bounding box center [23, 102] width 28 height 28
radio input "true"
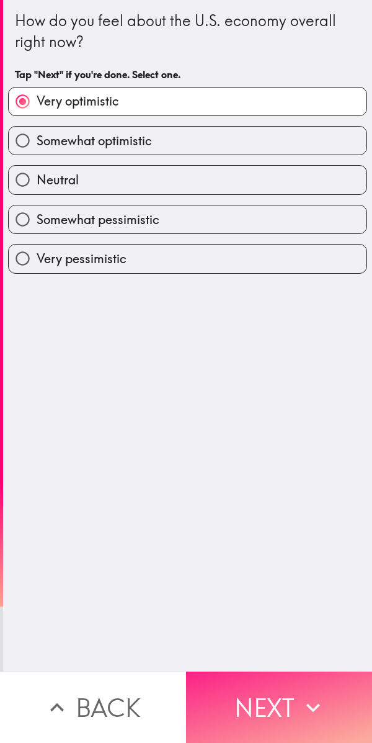
click at [269, 705] on button "Next" at bounding box center [279, 707] width 186 height 71
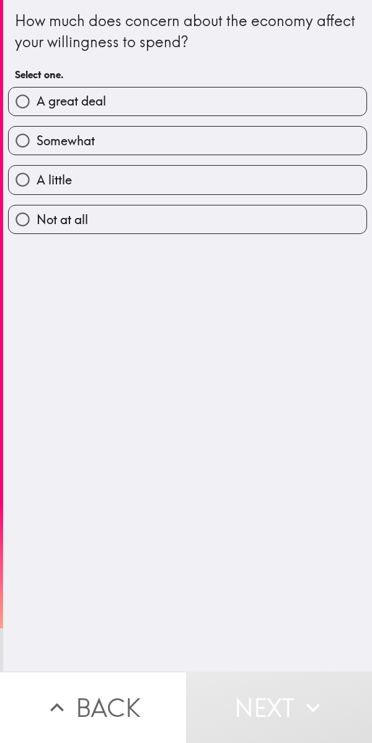
click at [297, 94] on label "A great deal" at bounding box center [188, 102] width 358 height 28
click at [37, 94] on input "A great deal" at bounding box center [23, 102] width 28 height 28
radio input "true"
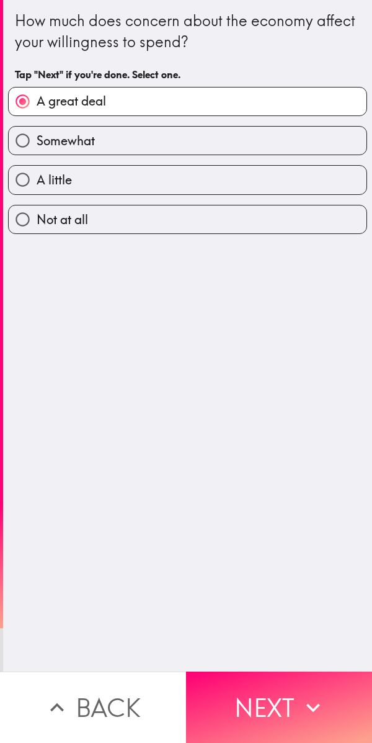
click at [247, 150] on label "Somewhat" at bounding box center [188, 141] width 358 height 28
click at [37, 150] on input "Somewhat" at bounding box center [23, 141] width 28 height 28
radio input "true"
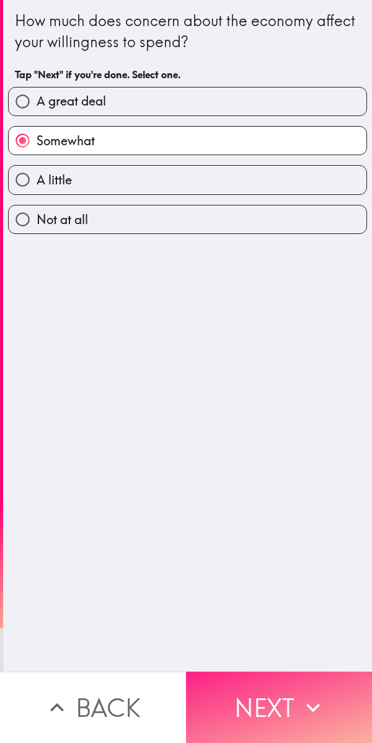
click at [290, 706] on button "Next" at bounding box center [279, 707] width 186 height 71
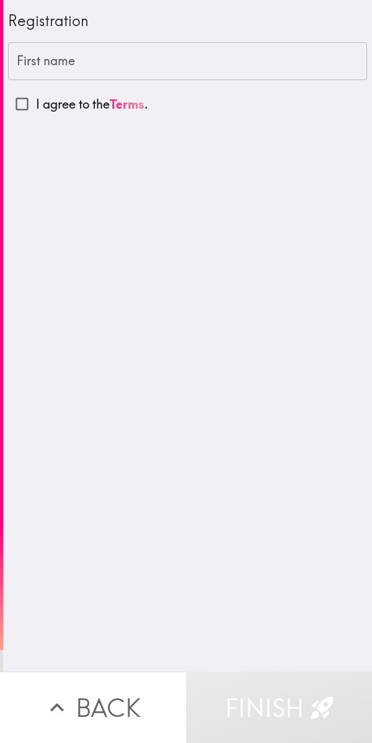
click at [261, 61] on input "First name" at bounding box center [187, 61] width 359 height 38
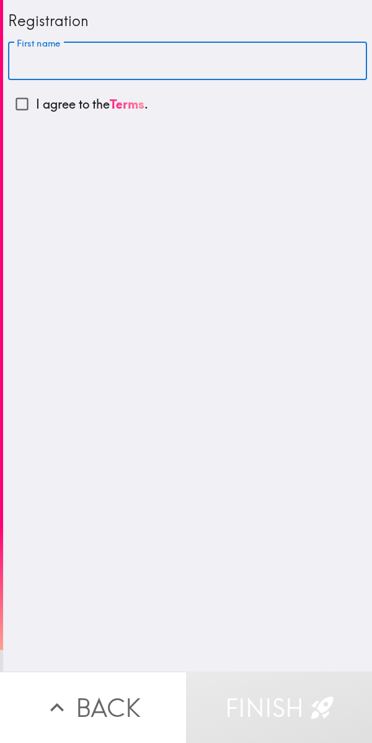
click at [256, 55] on input "First name" at bounding box center [187, 61] width 359 height 38
click at [206, 58] on input "First name" at bounding box center [187, 61] width 359 height 38
type input "[PERSON_NAME]"
click at [19, 108] on input "I agree to the Terms ." at bounding box center [22, 104] width 28 height 28
checkbox input "true"
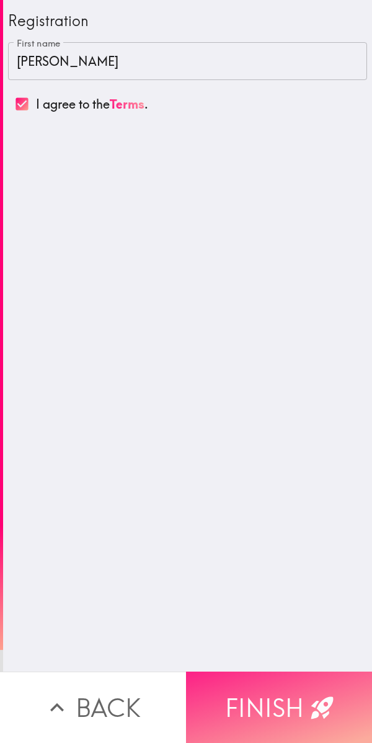
click at [284, 694] on button "Finish" at bounding box center [279, 707] width 186 height 71
